Goal: Register for event/course

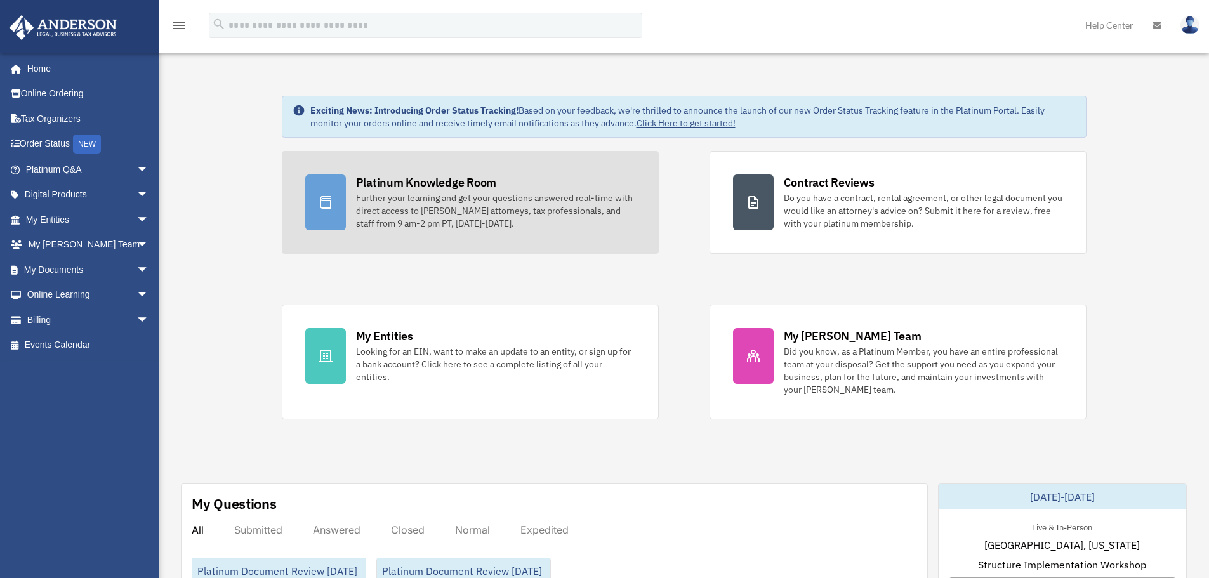
click at [438, 177] on div "Platinum Knowledge Room" at bounding box center [426, 183] width 141 height 16
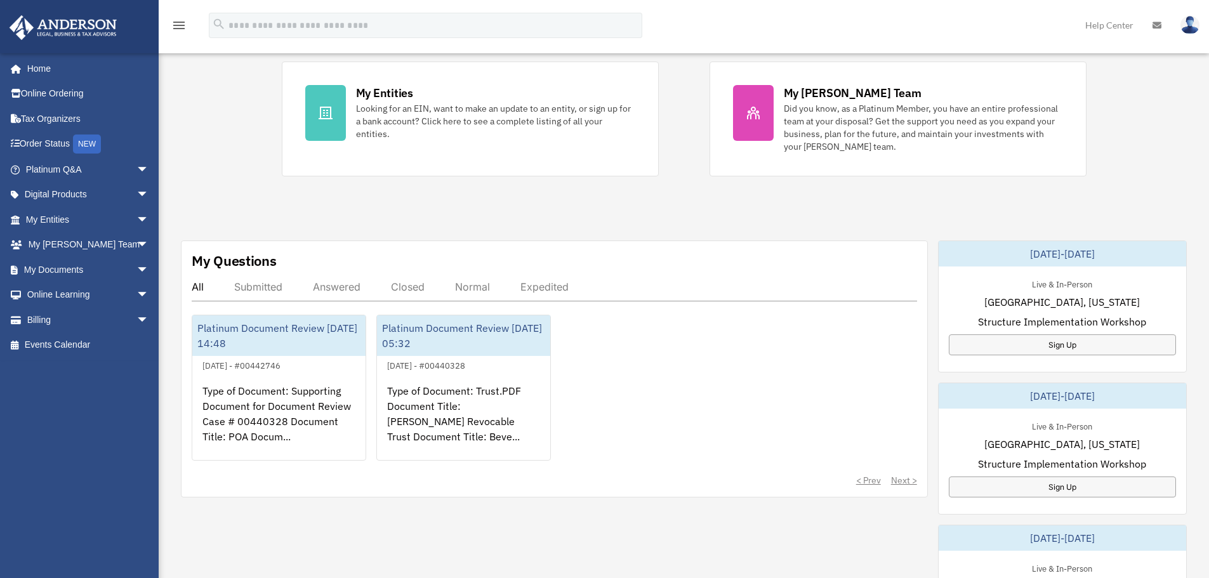
scroll to position [254, 0]
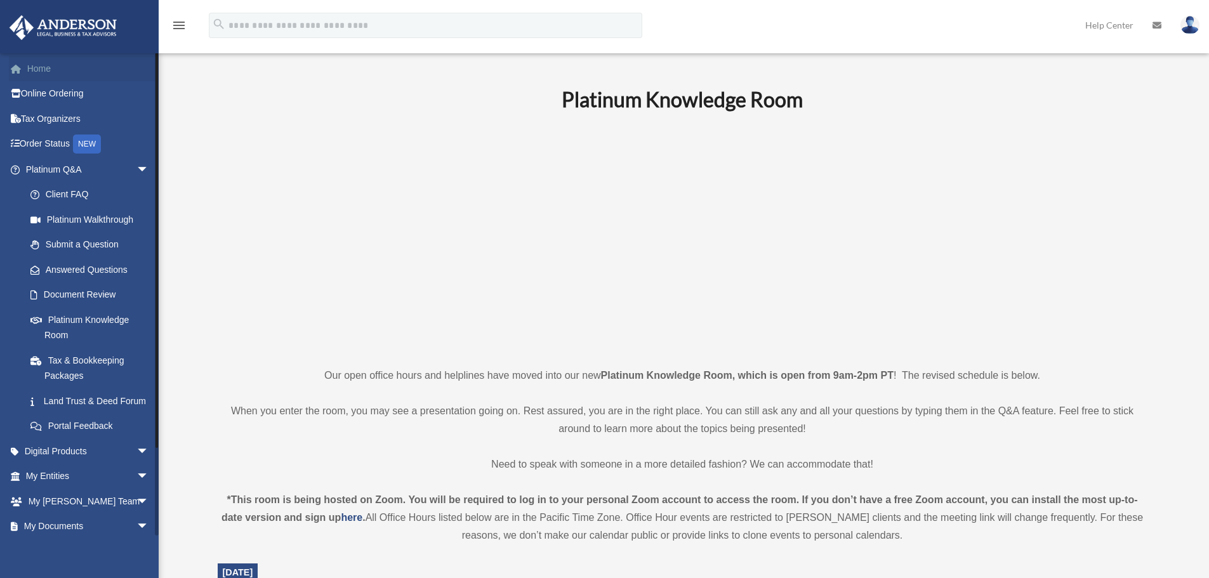
click at [47, 69] on link "Home" at bounding box center [88, 68] width 159 height 25
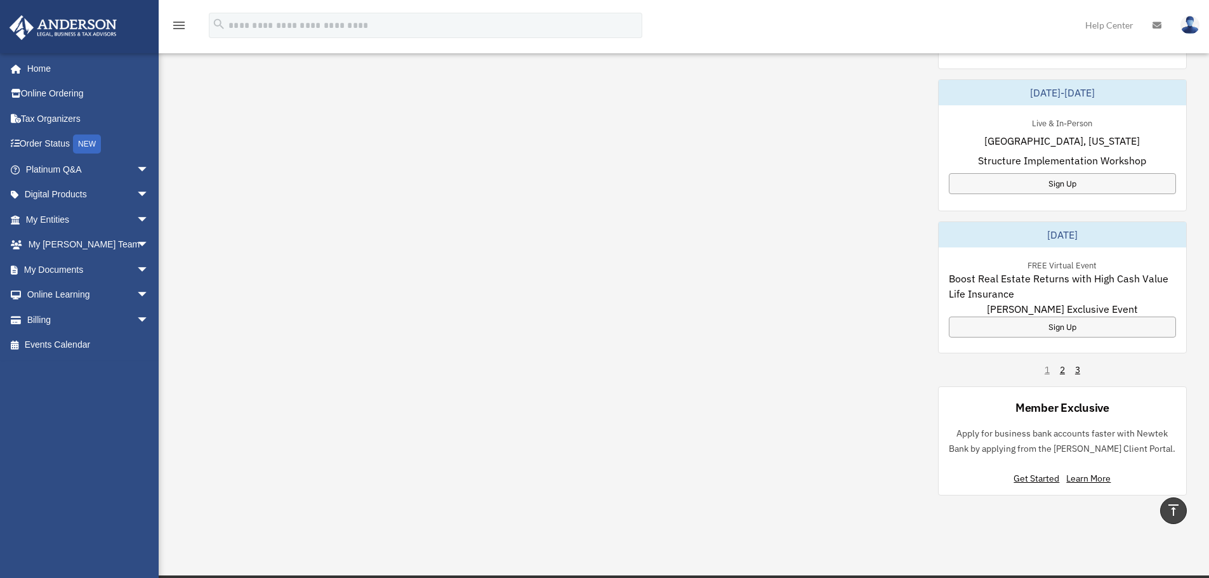
scroll to position [698, 0]
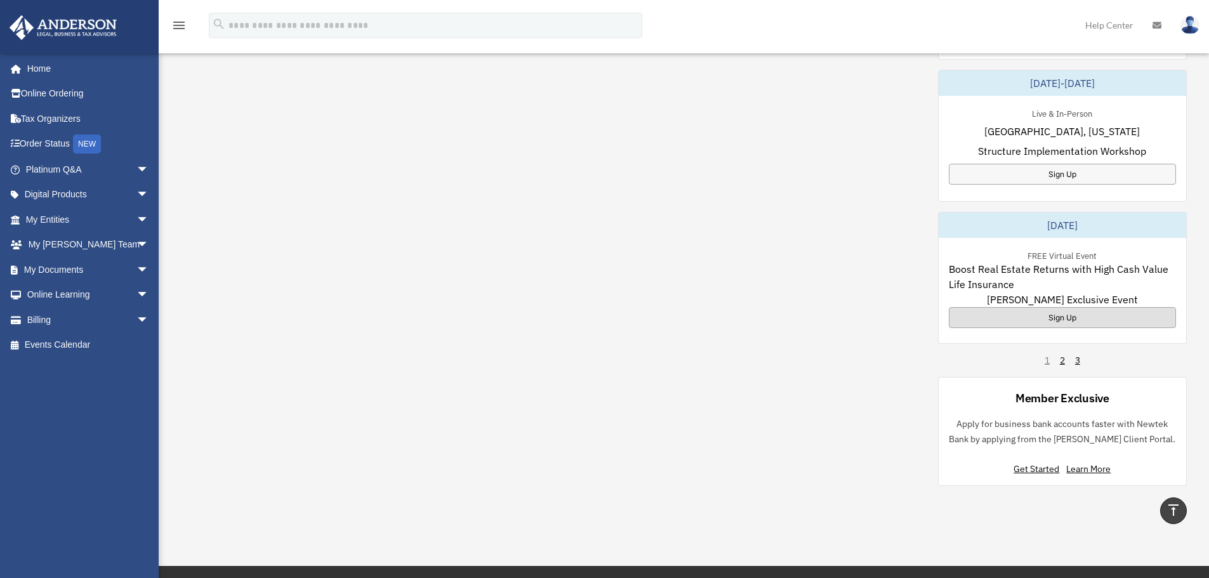
click at [1076, 318] on div "Sign Up" at bounding box center [1062, 317] width 227 height 21
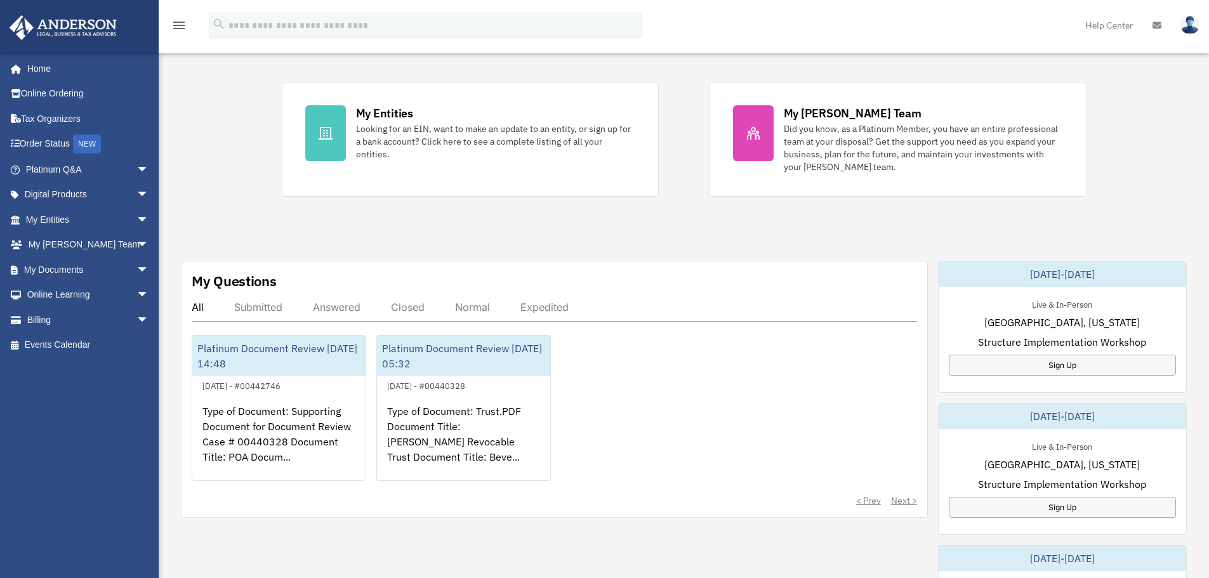
scroll to position [254, 0]
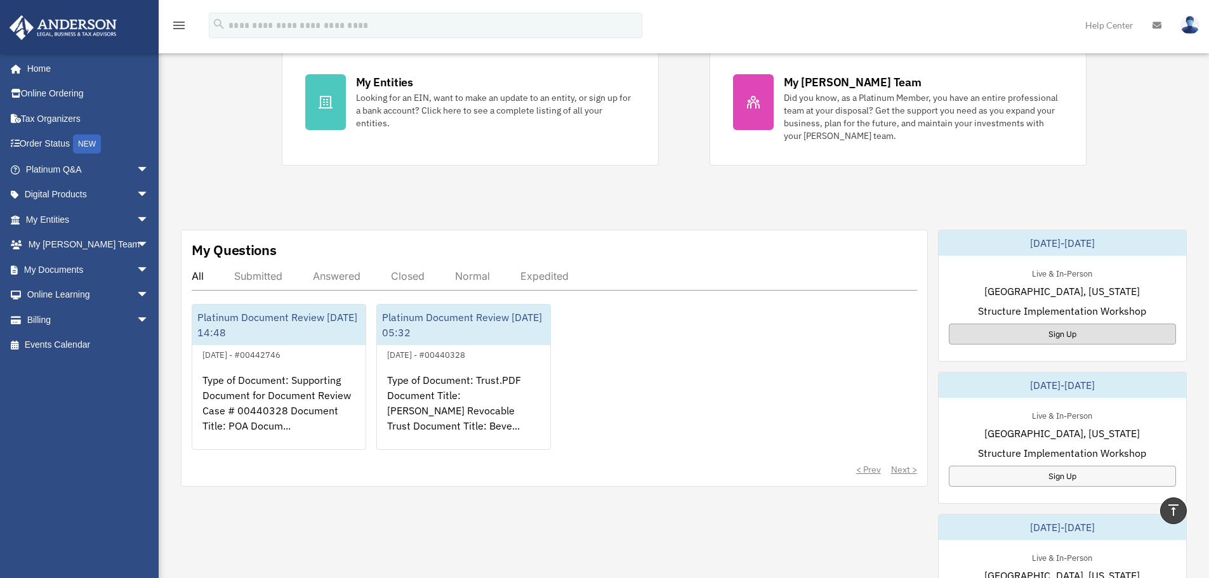
click at [1069, 331] on div "Sign Up" at bounding box center [1062, 334] width 227 height 21
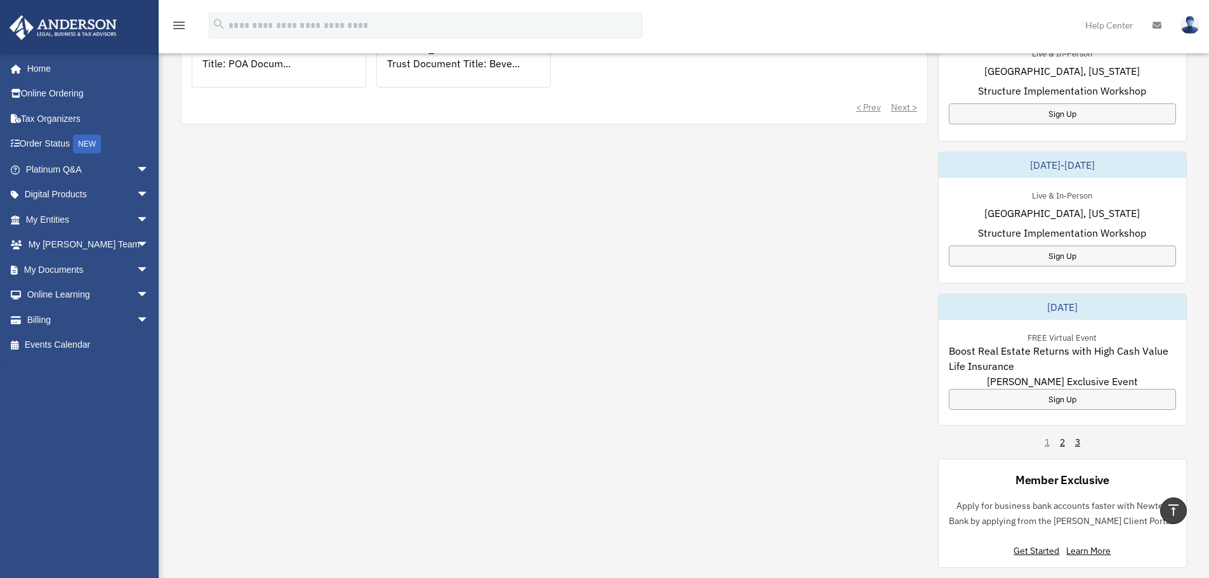
scroll to position [635, 0]
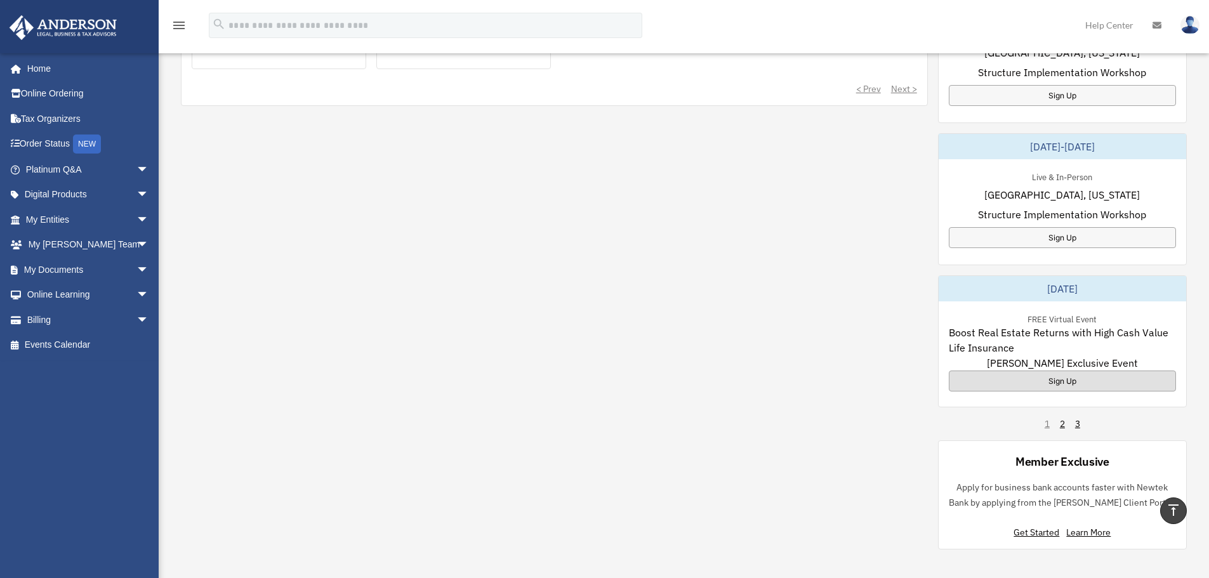
click at [1064, 380] on div "Sign Up" at bounding box center [1062, 381] width 227 height 21
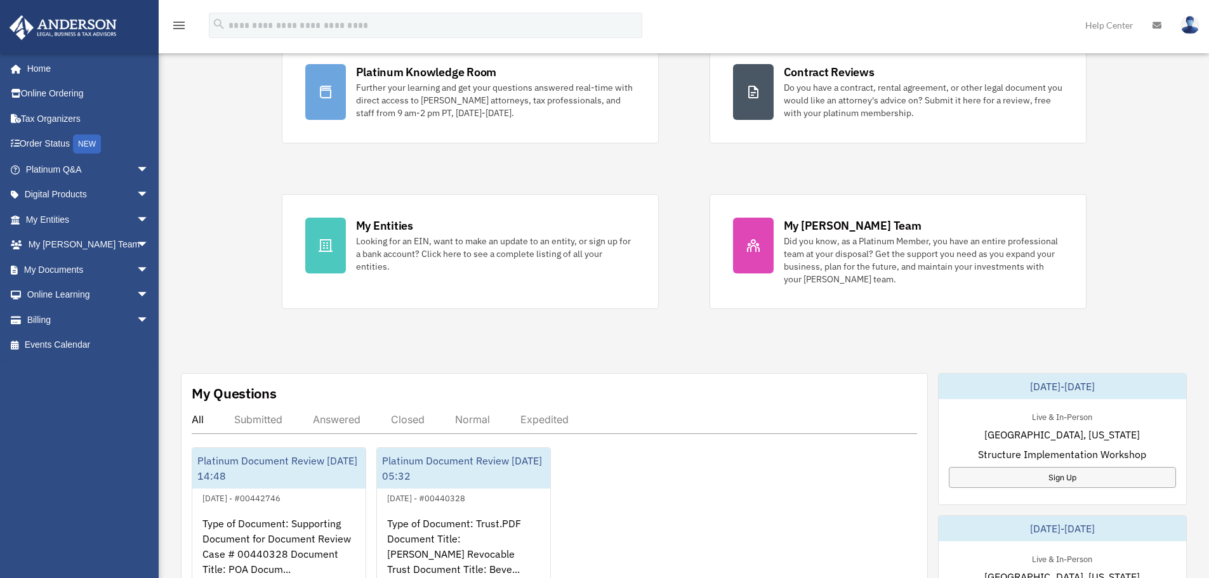
scroll to position [0, 0]
